Goal: Task Accomplishment & Management: Manage account settings

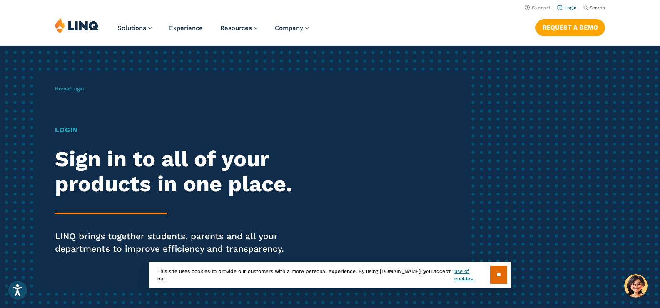
click at [565, 7] on link "Login" at bounding box center [567, 7] width 20 height 5
click at [496, 274] on input "**" at bounding box center [498, 275] width 17 height 18
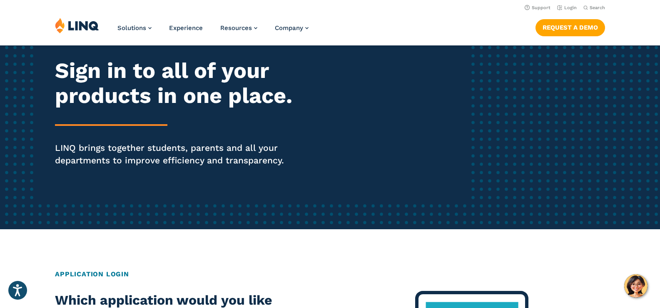
scroll to position [42, 0]
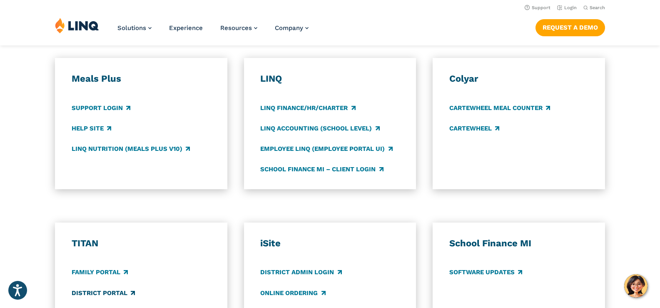
scroll to position [417, 0]
